Goal: Information Seeking & Learning: Understand process/instructions

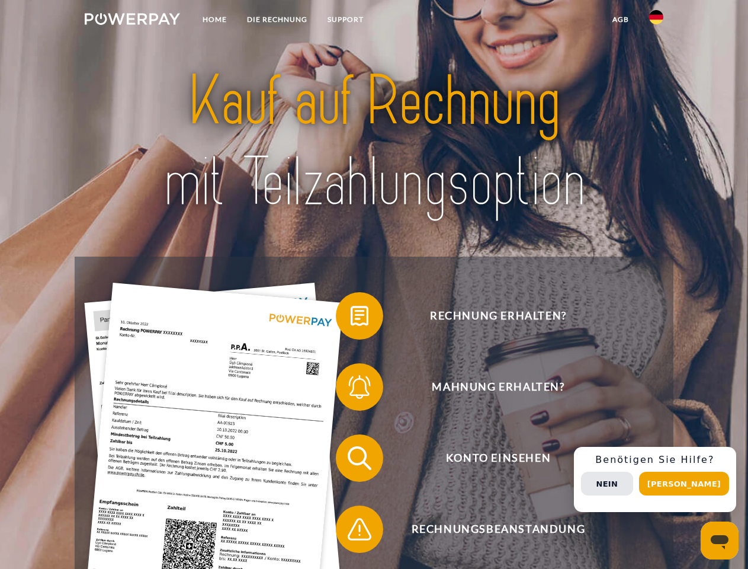
click at [132, 21] on img at bounding box center [132, 19] width 95 height 12
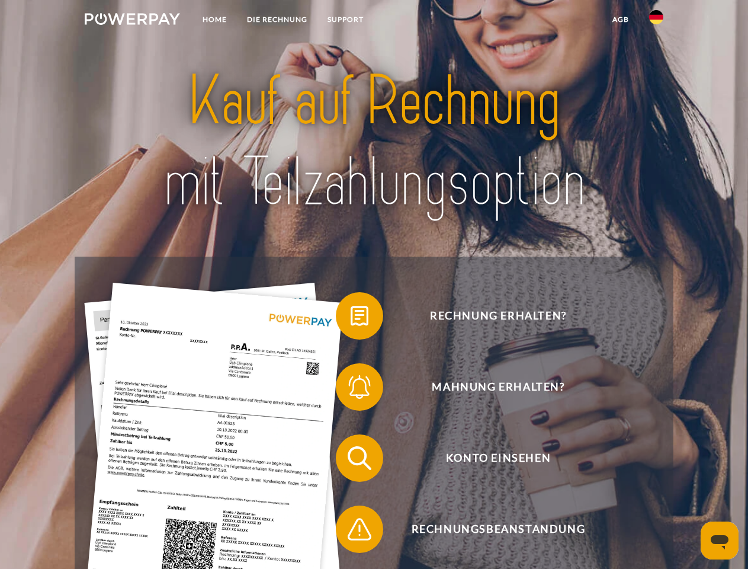
click at [656, 21] on img at bounding box center [656, 17] width 14 height 14
click at [620, 20] on link "agb" at bounding box center [620, 19] width 37 height 21
click at [351, 318] on span at bounding box center [341, 315] width 59 height 59
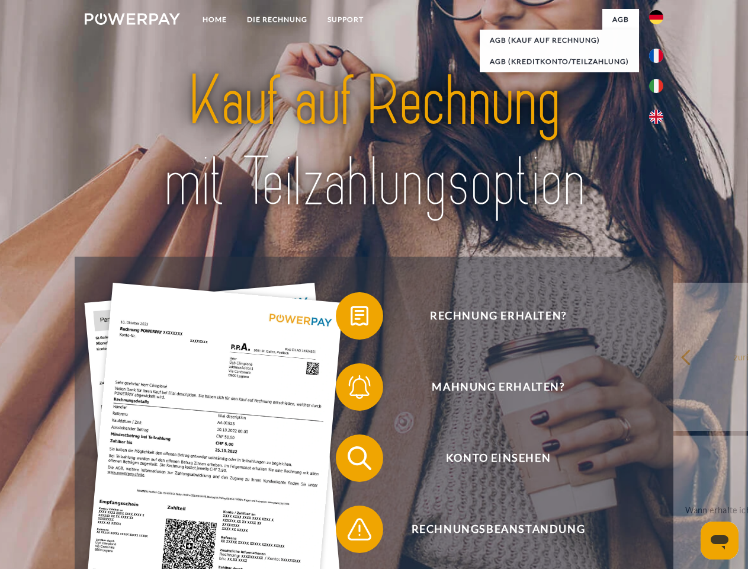
click at [351, 389] on span at bounding box center [341, 386] width 59 height 59
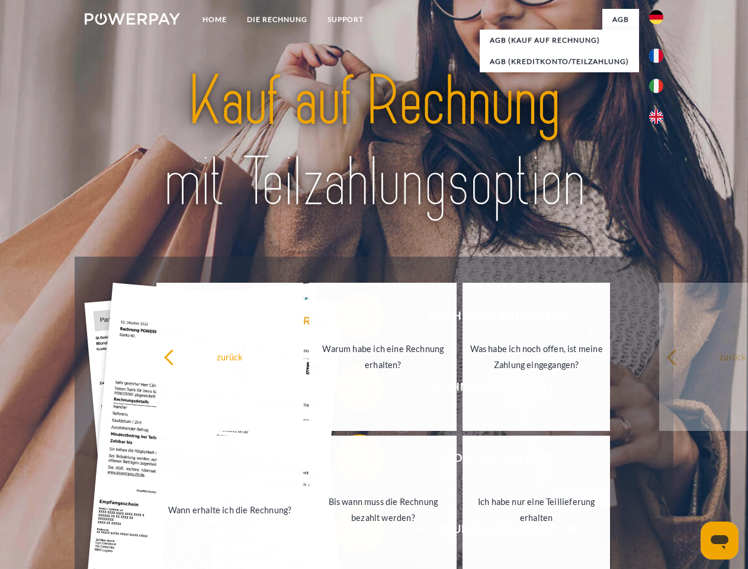
click at [351, 460] on link "Bis wann muss die Rechnung bezahlt werden?" at bounding box center [382, 509] width 147 height 148
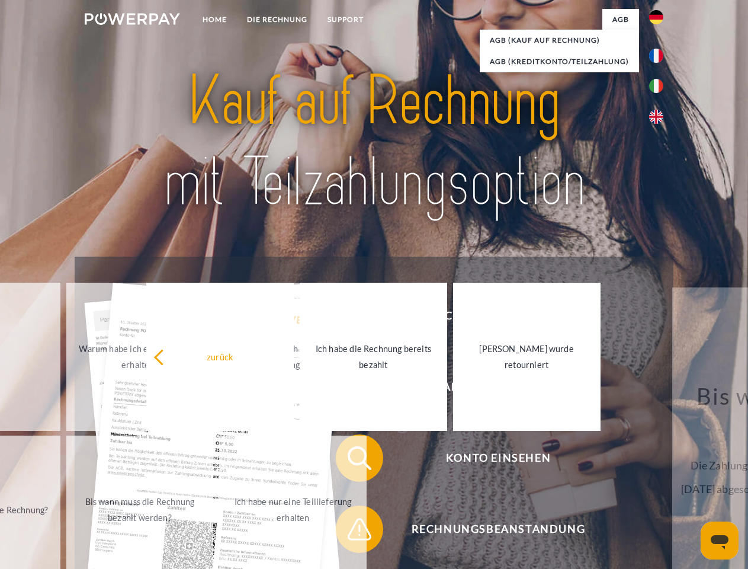
click at [351, 531] on span at bounding box center [341, 528] width 59 height 59
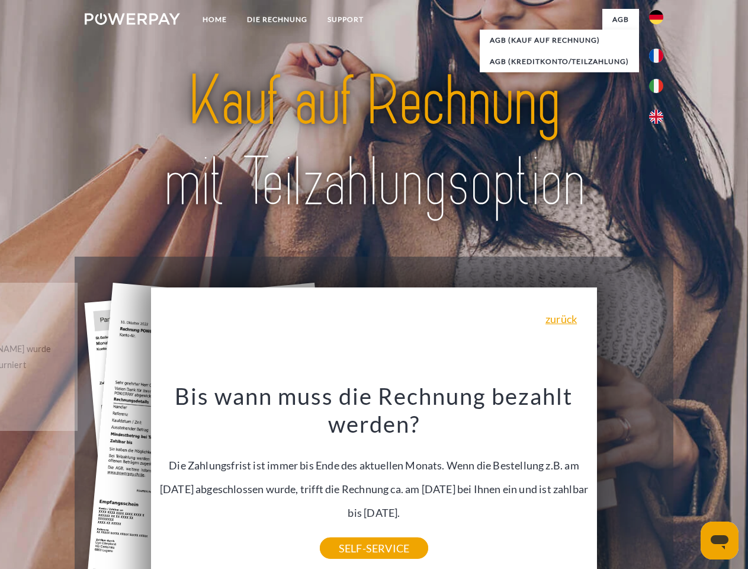
click at [659, 479] on div "Rechnung erhalten? Mahnung erhalten? Konto einsehen" at bounding box center [374, 493] width 598 height 474
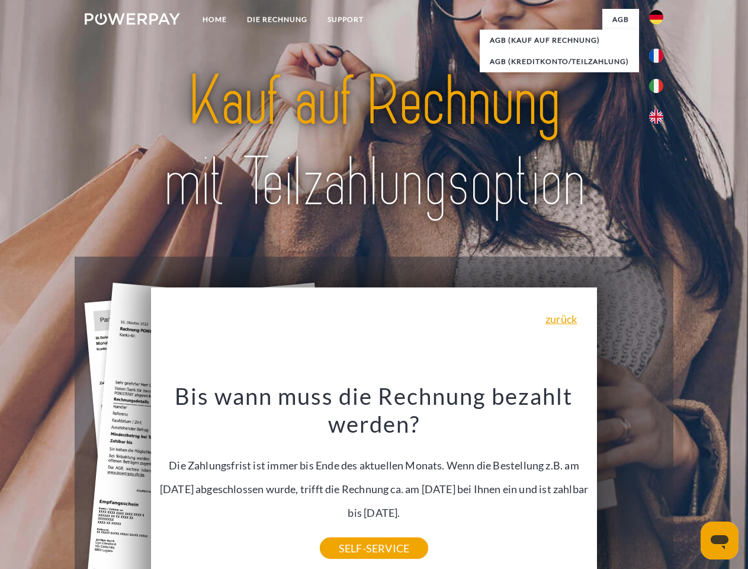
click at [630, 482] on span "Konto einsehen" at bounding box center [498, 457] width 290 height 47
click at [688, 483] on header "Home DIE RECHNUNG SUPPORT" at bounding box center [374, 409] width 748 height 818
